Goal: Task Accomplishment & Management: Manage account settings

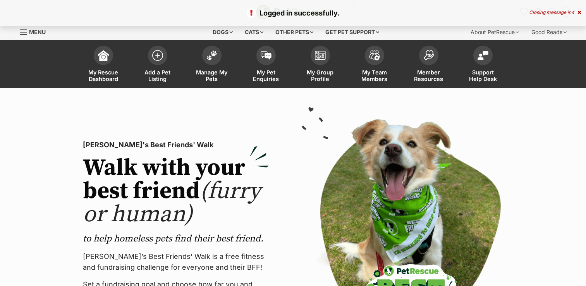
click at [219, 54] on span at bounding box center [211, 55] width 19 height 19
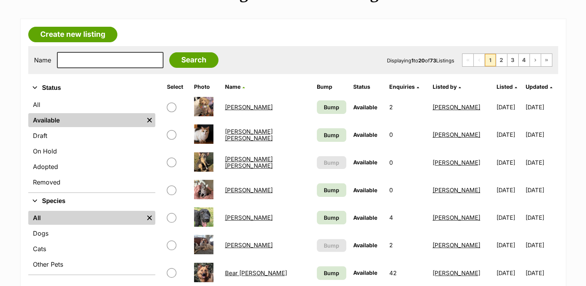
scroll to position [116, 0]
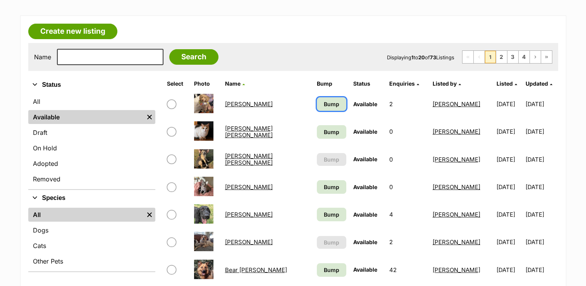
click at [333, 100] on link "Bump" at bounding box center [331, 104] width 29 height 14
click at [326, 128] on span "Bump" at bounding box center [332, 132] width 16 height 8
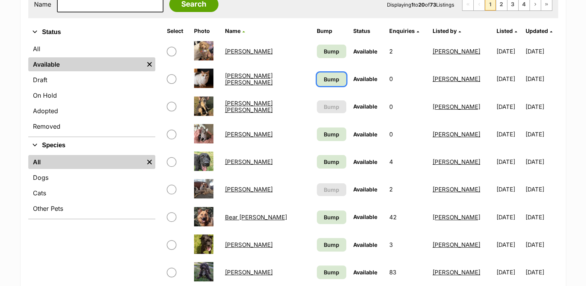
scroll to position [233, 0]
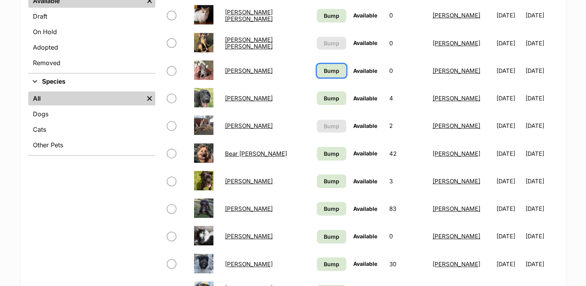
drag, startPoint x: 329, startPoint y: 71, endPoint x: 330, endPoint y: 83, distance: 12.1
click at [329, 71] on span "Bump" at bounding box center [332, 71] width 16 height 8
click at [330, 94] on span "Bump" at bounding box center [332, 98] width 16 height 8
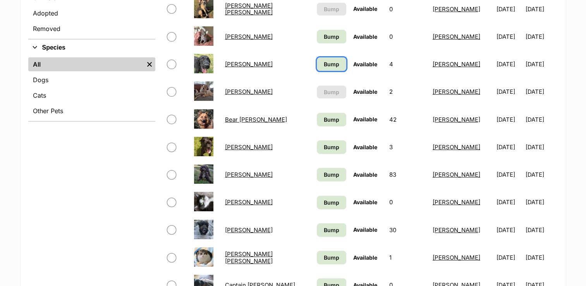
scroll to position [310, 0]
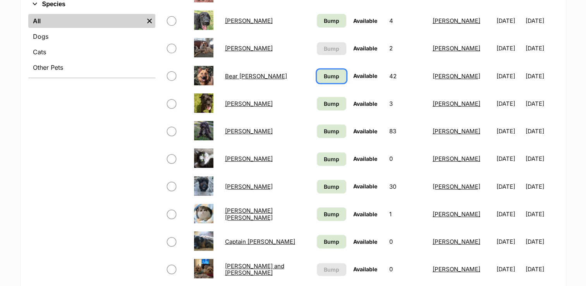
click at [329, 78] on span "Bump" at bounding box center [332, 76] width 16 height 8
drag, startPoint x: 322, startPoint y: 99, endPoint x: 322, endPoint y: 129, distance: 30.2
click at [324, 100] on span "Bump" at bounding box center [332, 104] width 16 height 8
click at [324, 129] on span "Bump" at bounding box center [332, 131] width 16 height 8
click at [324, 157] on span "Bump" at bounding box center [332, 159] width 16 height 8
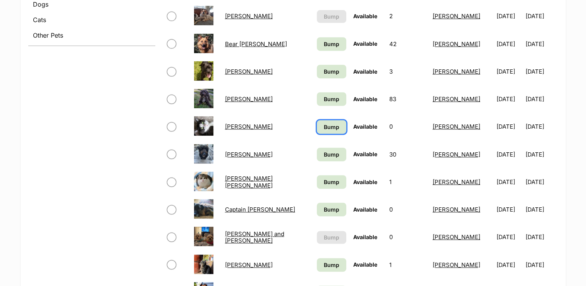
scroll to position [388, 0]
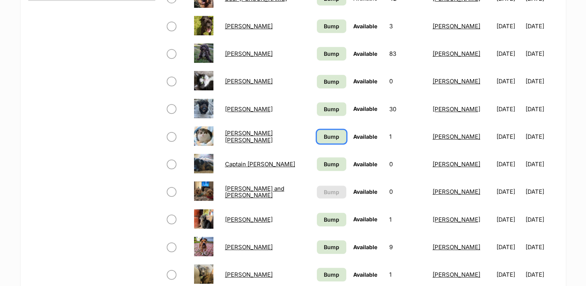
click at [322, 131] on link "Bump" at bounding box center [331, 137] width 29 height 14
drag, startPoint x: 323, startPoint y: 110, endPoint x: 323, endPoint y: 157, distance: 47.7
click at [324, 111] on span "Bump" at bounding box center [332, 109] width 16 height 8
click at [324, 160] on span "Bump" at bounding box center [332, 164] width 16 height 8
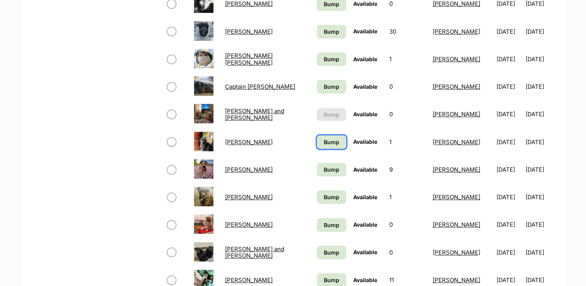
click at [326, 136] on link "Bump" at bounding box center [331, 142] width 29 height 14
click at [321, 164] on link "Bump" at bounding box center [331, 170] width 29 height 14
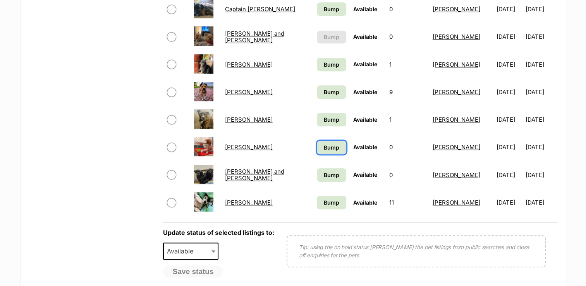
click at [324, 144] on span "Bump" at bounding box center [332, 147] width 16 height 8
click at [324, 171] on span "Bump" at bounding box center [332, 175] width 16 height 8
click at [324, 198] on span "Bump" at bounding box center [332, 202] width 16 height 8
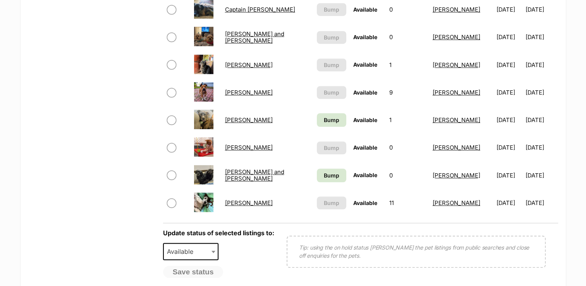
scroll to position [543, 0]
drag, startPoint x: 327, startPoint y: 113, endPoint x: 327, endPoint y: 120, distance: 7.4
click at [327, 114] on link "Bump" at bounding box center [331, 120] width 29 height 14
click at [329, 171] on span "Bump" at bounding box center [332, 175] width 16 height 8
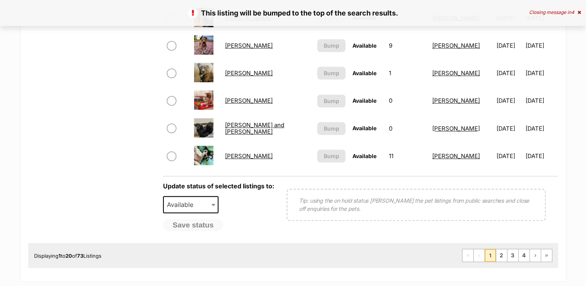
scroll to position [620, 0]
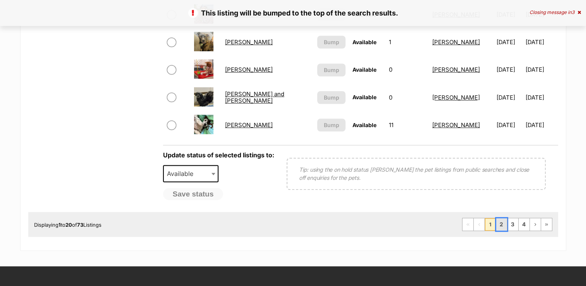
click at [501, 222] on link "2" at bounding box center [501, 224] width 11 height 12
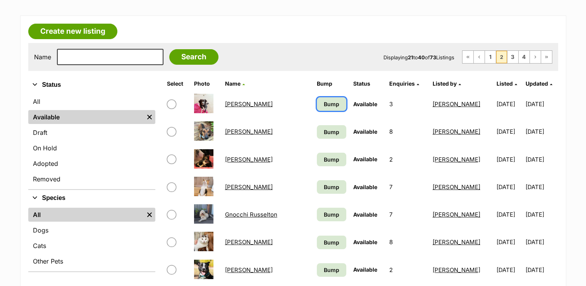
click at [324, 101] on link "Bump" at bounding box center [331, 104] width 29 height 14
click at [324, 131] on span "Bump" at bounding box center [332, 132] width 16 height 8
click at [324, 155] on span "Bump" at bounding box center [332, 159] width 16 height 8
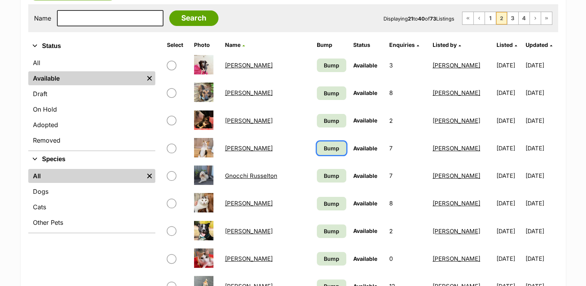
drag, startPoint x: 313, startPoint y: 151, endPoint x: 313, endPoint y: 157, distance: 5.8
click at [317, 152] on link "Bump" at bounding box center [331, 148] width 29 height 14
click at [317, 170] on link "Bump" at bounding box center [331, 176] width 29 height 14
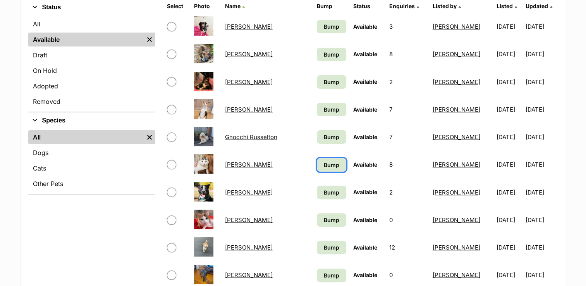
click at [324, 164] on span "Bump" at bounding box center [332, 165] width 16 height 8
click at [317, 186] on link "Bump" at bounding box center [331, 193] width 29 height 14
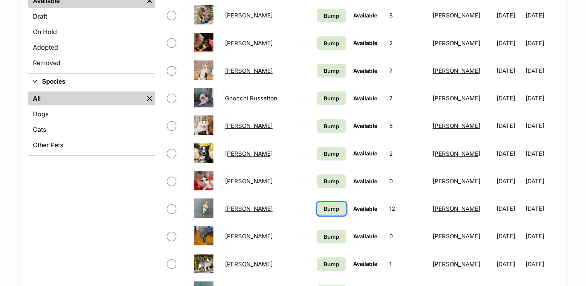
click at [317, 202] on link "Bump" at bounding box center [331, 209] width 29 height 14
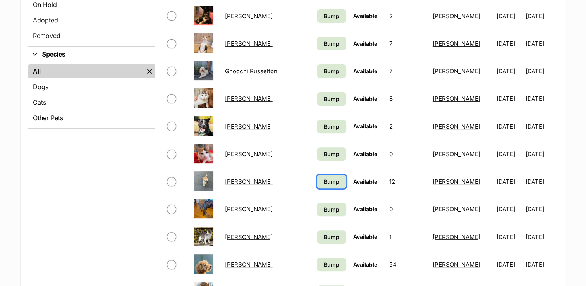
scroll to position [271, 0]
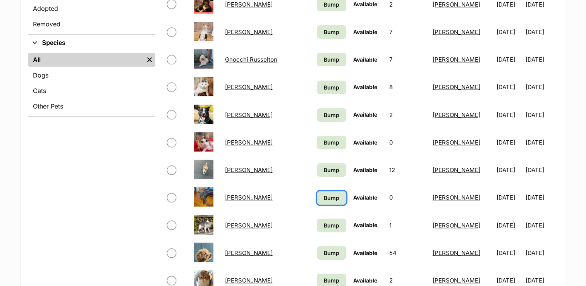
click at [324, 196] on span "Bump" at bounding box center [332, 198] width 16 height 8
click at [324, 221] on span "Bump" at bounding box center [332, 225] width 16 height 8
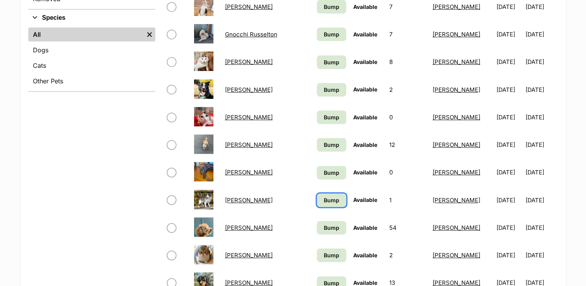
scroll to position [310, 0]
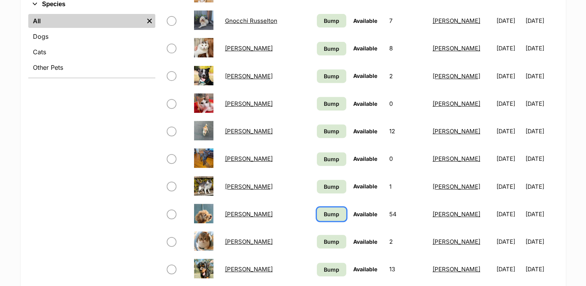
drag, startPoint x: 315, startPoint y: 209, endPoint x: 316, endPoint y: 231, distance: 21.8
click at [324, 210] on span "Bump" at bounding box center [332, 214] width 16 height 8
click at [317, 235] on link "Bump" at bounding box center [331, 242] width 29 height 14
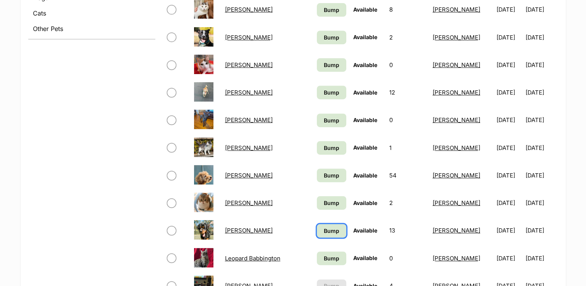
click at [317, 224] on link "Bump" at bounding box center [331, 231] width 29 height 14
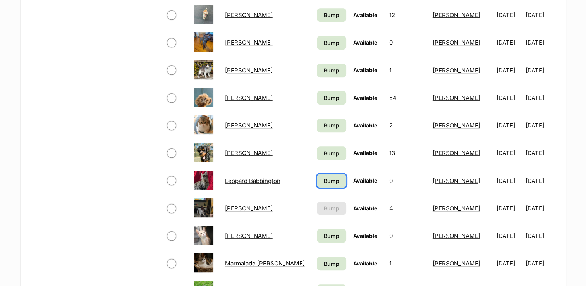
click at [324, 182] on span "Bump" at bounding box center [332, 181] width 16 height 8
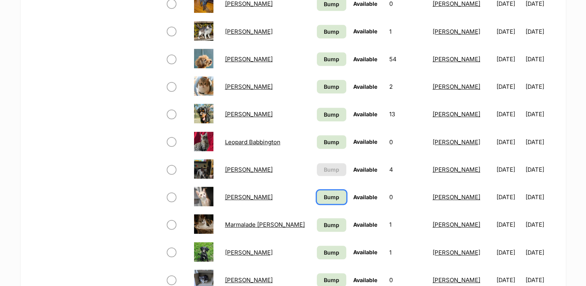
click at [324, 193] on span "Bump" at bounding box center [332, 197] width 16 height 8
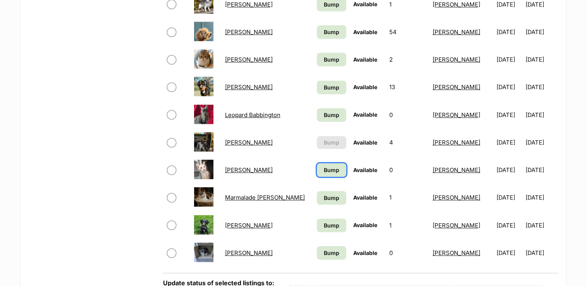
scroll to position [504, 0]
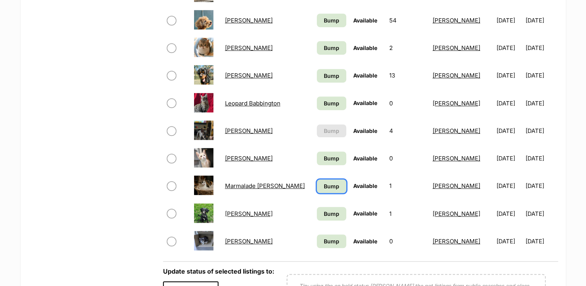
drag, startPoint x: 319, startPoint y: 184, endPoint x: 320, endPoint y: 208, distance: 23.3
click at [324, 185] on span "Bump" at bounding box center [332, 186] width 16 height 8
click at [324, 213] on span "Bump" at bounding box center [332, 214] width 16 height 8
click at [317, 236] on link "Bump" at bounding box center [331, 241] width 29 height 14
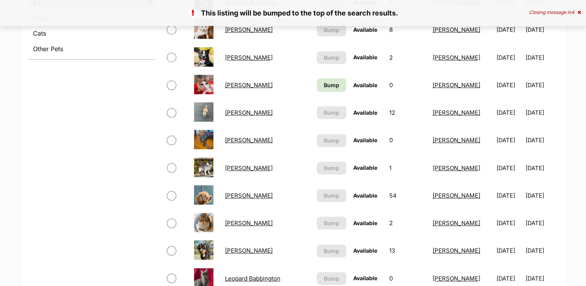
scroll to position [310, 0]
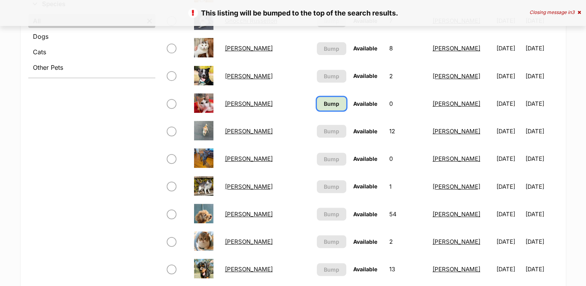
click at [324, 101] on span "Bump" at bounding box center [332, 104] width 16 height 8
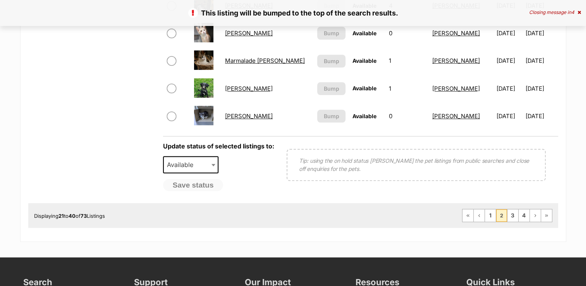
scroll to position [659, 0]
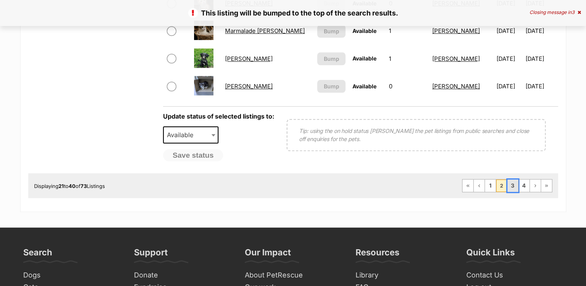
click at [509, 185] on link "3" at bounding box center [513, 185] width 11 height 12
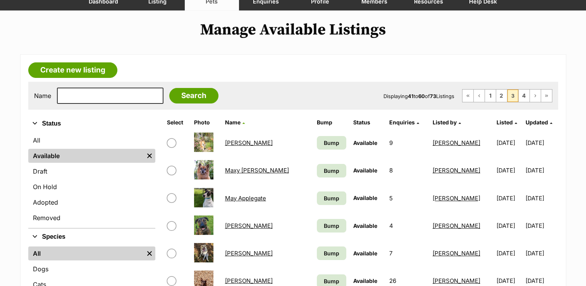
scroll to position [78, 0]
click at [328, 146] on span "Bump" at bounding box center [332, 143] width 16 height 8
click at [329, 167] on span "Bump" at bounding box center [332, 171] width 16 height 8
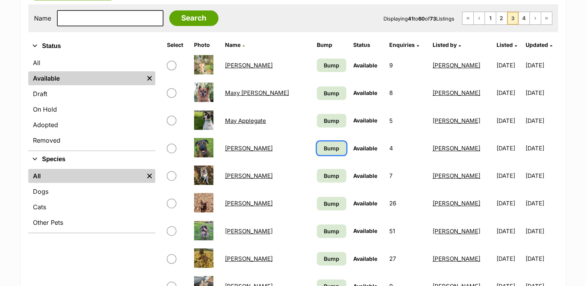
click at [332, 145] on span "Bump" at bounding box center [332, 148] width 16 height 8
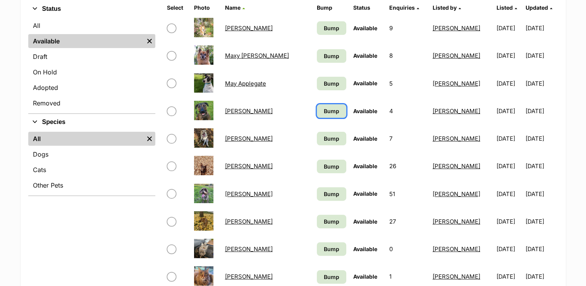
scroll to position [233, 0]
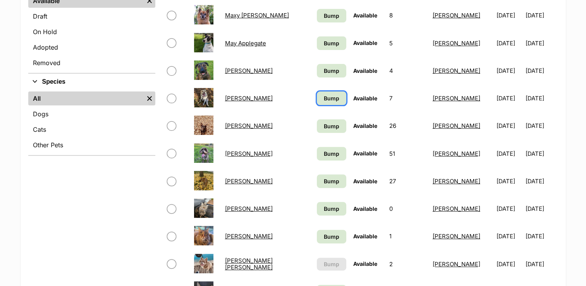
click at [332, 98] on span "Bump" at bounding box center [332, 98] width 16 height 8
click at [331, 128] on span "Bump" at bounding box center [332, 126] width 16 height 8
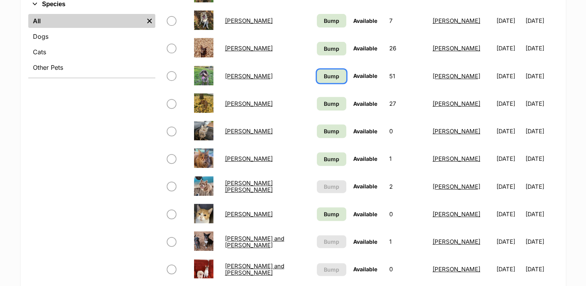
drag, startPoint x: 332, startPoint y: 76, endPoint x: 332, endPoint y: 101, distance: 24.8
click at [332, 77] on span "Bump" at bounding box center [332, 76] width 16 height 8
click at [332, 101] on span "Bump" at bounding box center [332, 104] width 16 height 8
click at [330, 124] on link "Bump" at bounding box center [331, 131] width 29 height 14
click at [332, 157] on span "Bump" at bounding box center [332, 159] width 16 height 8
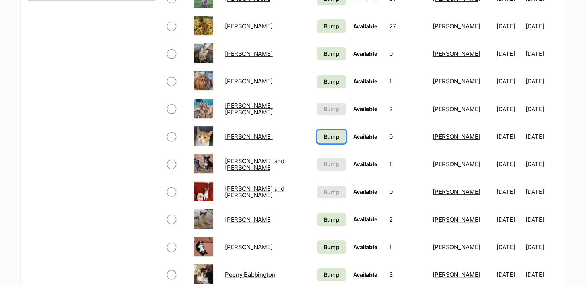
click at [333, 134] on span "Bump" at bounding box center [332, 137] width 16 height 8
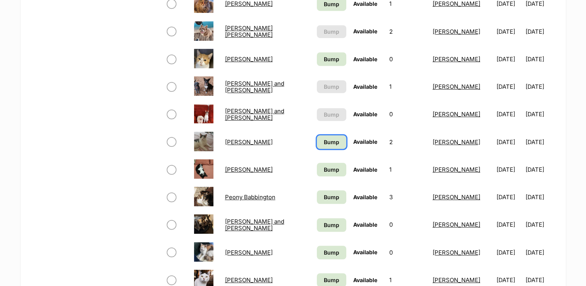
click at [332, 139] on span "Bump" at bounding box center [332, 142] width 16 height 8
click at [331, 164] on link "Bump" at bounding box center [331, 170] width 29 height 14
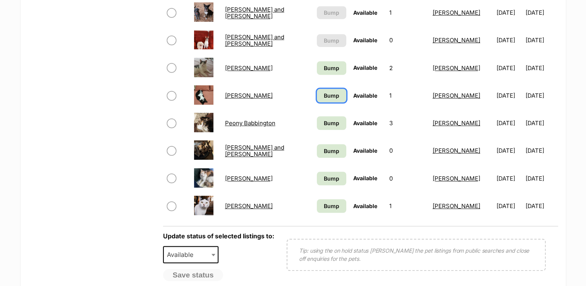
scroll to position [543, 0]
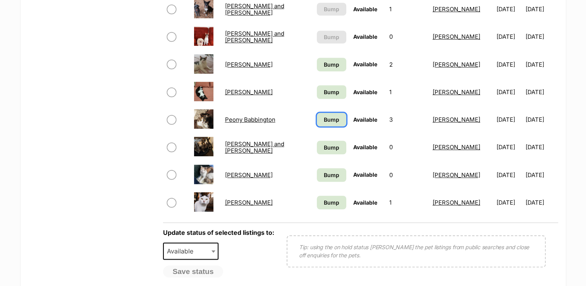
click at [330, 122] on span "Bump" at bounding box center [332, 119] width 16 height 8
click at [330, 139] on td "Bump" at bounding box center [332, 147] width 36 height 27
click at [330, 145] on span "Bump" at bounding box center [332, 147] width 16 height 8
click at [330, 173] on span "Bump" at bounding box center [332, 175] width 16 height 8
click at [329, 198] on span "Bump" at bounding box center [332, 202] width 16 height 8
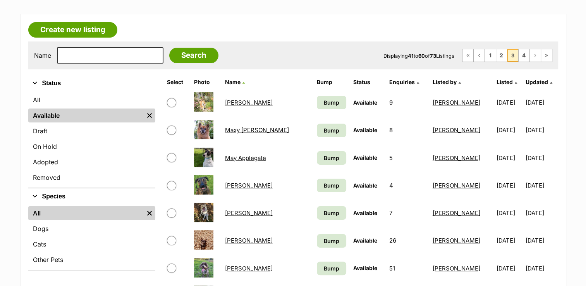
scroll to position [116, 0]
